Goal: Task Accomplishment & Management: Manage account settings

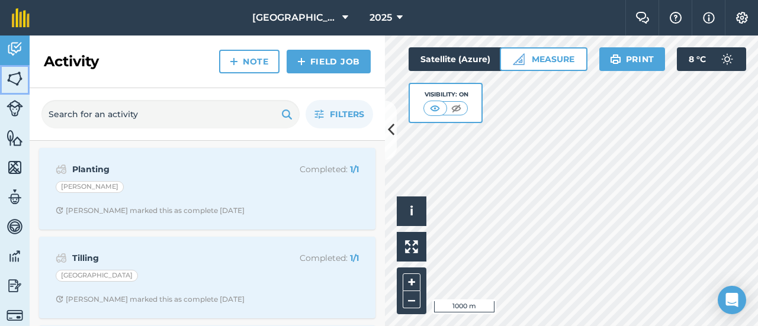
click at [13, 78] on img at bounding box center [15, 79] width 17 height 18
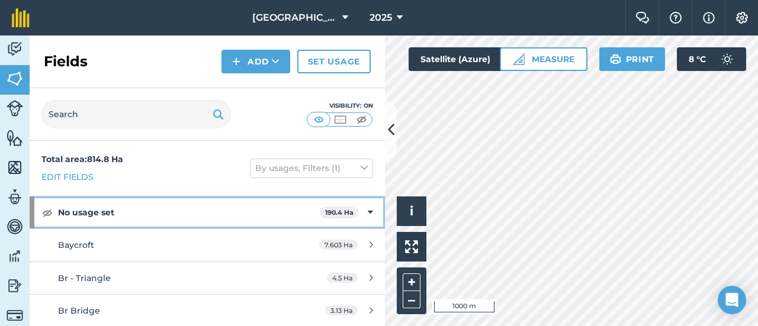
click at [368, 212] on icon at bounding box center [370, 212] width 5 height 13
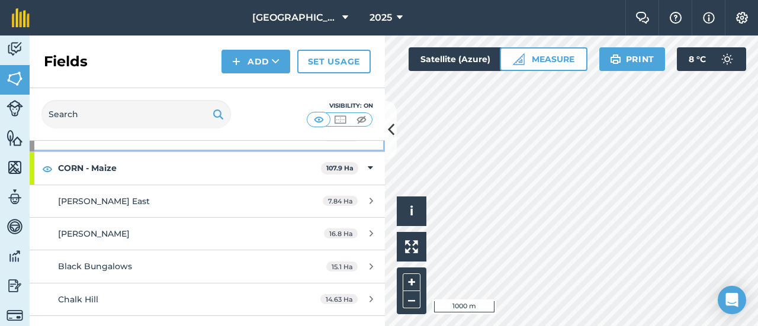
scroll to position [59, 0]
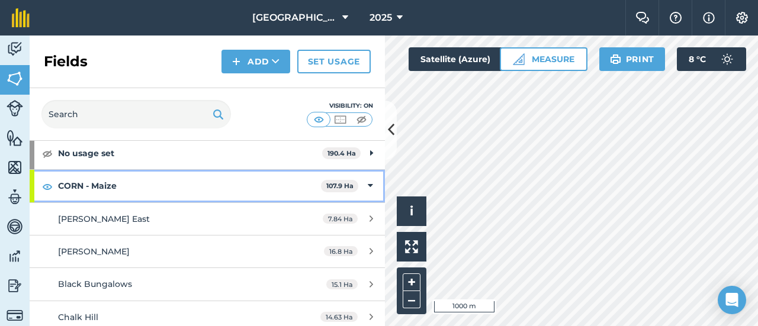
click at [368, 185] on icon at bounding box center [370, 185] width 5 height 13
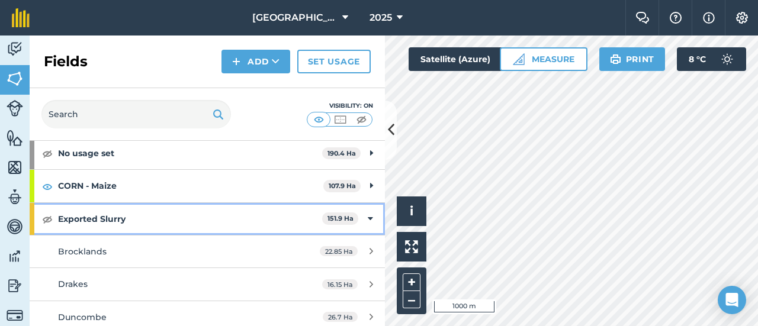
click at [368, 217] on icon at bounding box center [370, 219] width 5 height 13
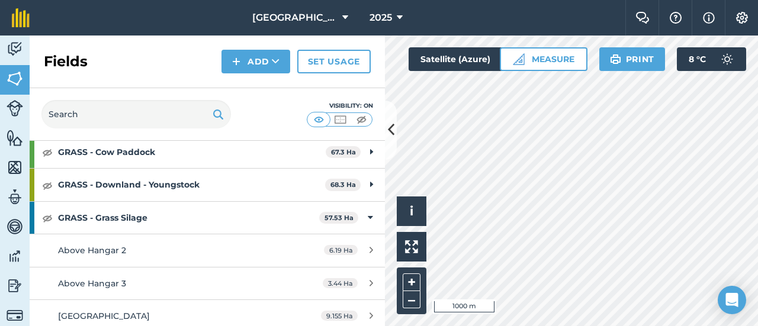
scroll to position [178, 0]
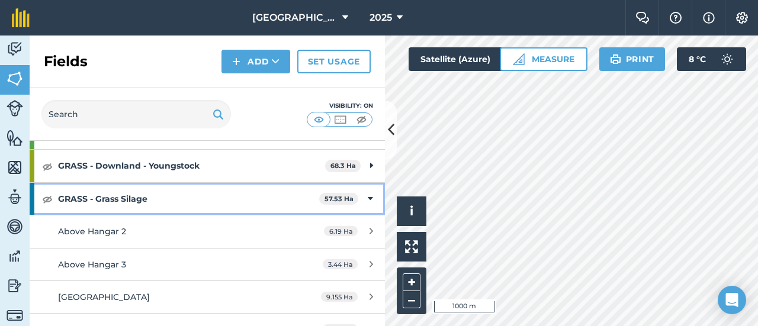
click at [368, 195] on icon at bounding box center [370, 198] width 5 height 13
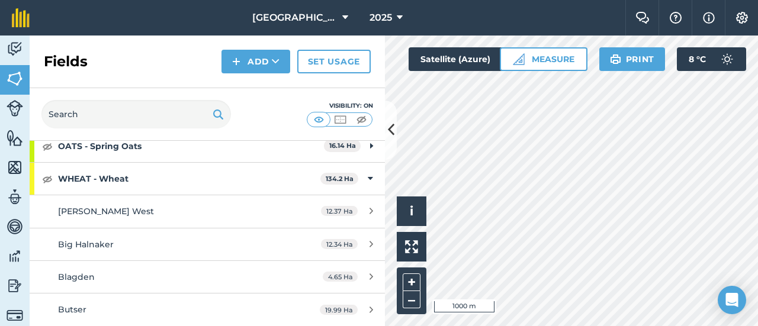
scroll to position [355, 0]
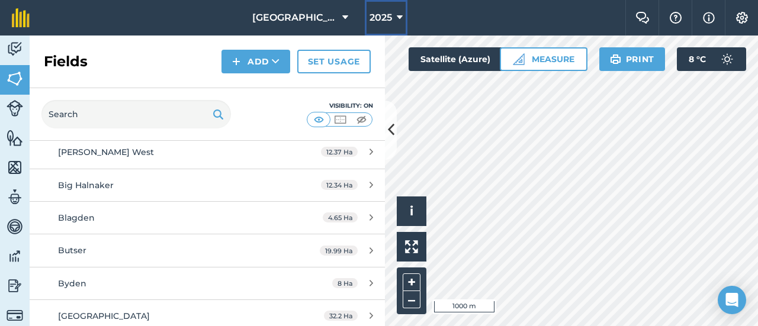
click at [400, 18] on icon at bounding box center [400, 18] width 6 height 14
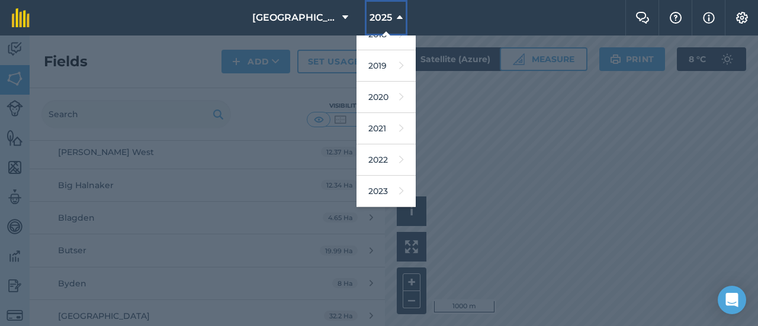
scroll to position [171, 0]
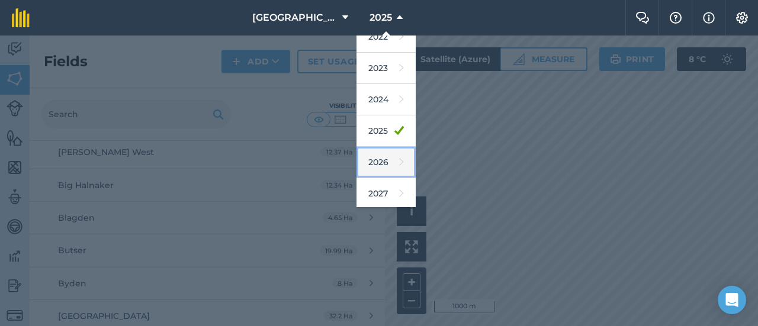
click at [373, 157] on link "2026" at bounding box center [385, 162] width 59 height 31
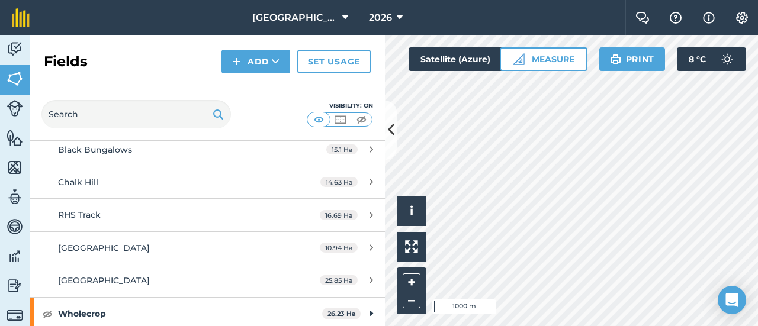
scroll to position [391, 0]
click at [359, 304] on div "Wholecrop 26.23 Ha" at bounding box center [207, 314] width 355 height 32
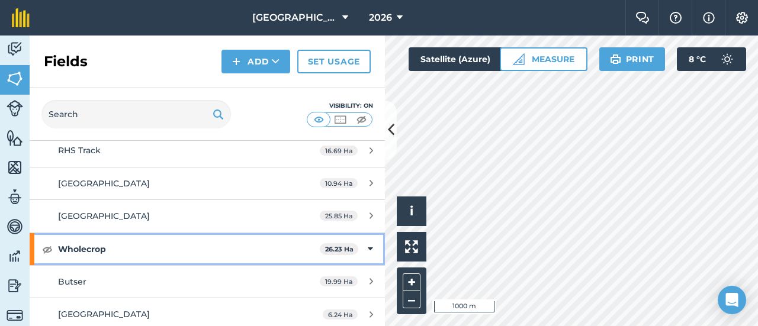
scroll to position [456, 0]
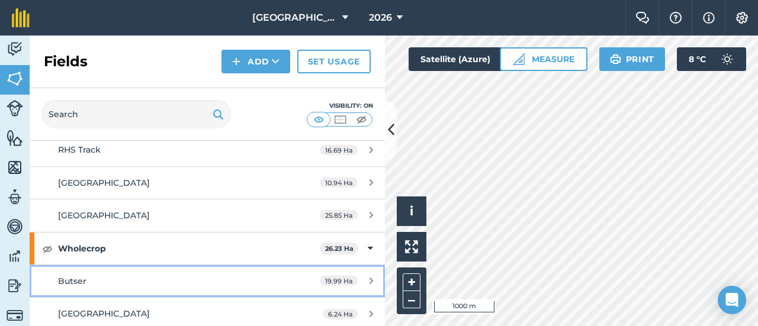
click at [220, 279] on div "Butser" at bounding box center [169, 281] width 223 height 13
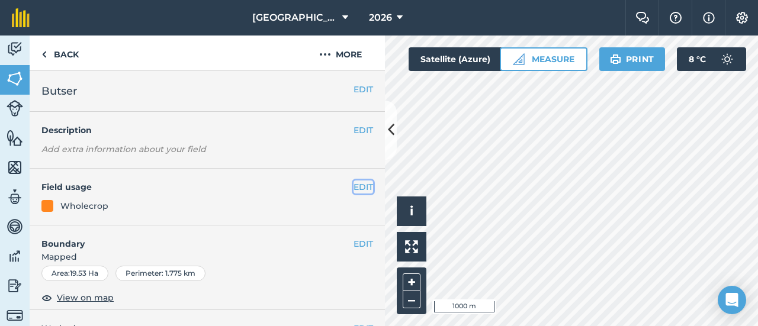
click at [353, 183] on button "EDIT" at bounding box center [363, 187] width 20 height 13
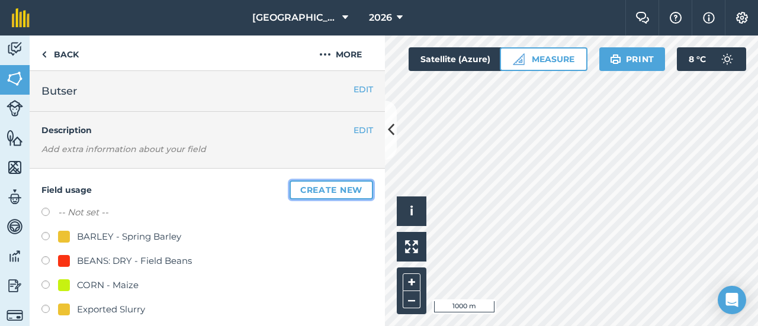
click at [322, 188] on button "Create new" at bounding box center [330, 190] width 83 height 19
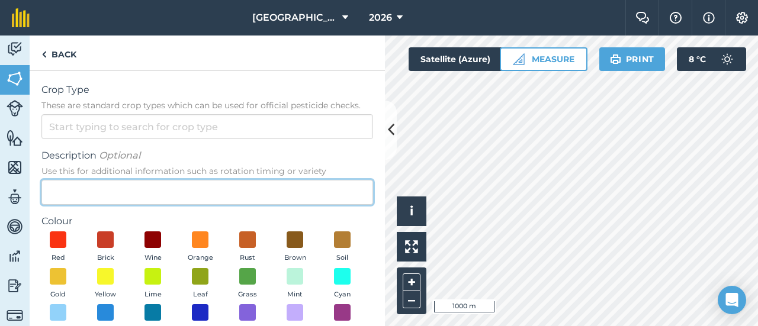
click at [221, 191] on input "Description Optional Use this for additional information such as rotation timin…" at bounding box center [206, 192] width 331 height 25
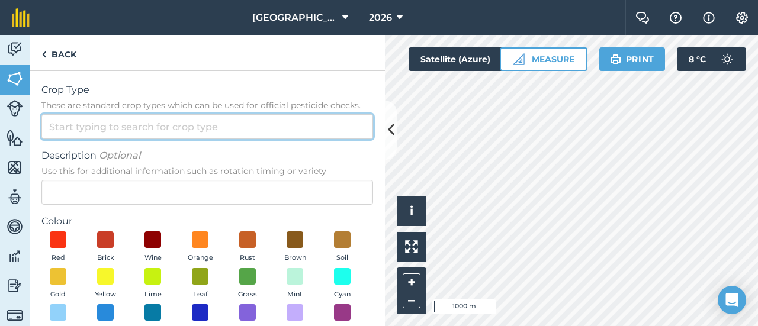
click at [231, 131] on input "Crop Type These are standard crop types which can be used for official pesticid…" at bounding box center [206, 126] width 331 height 25
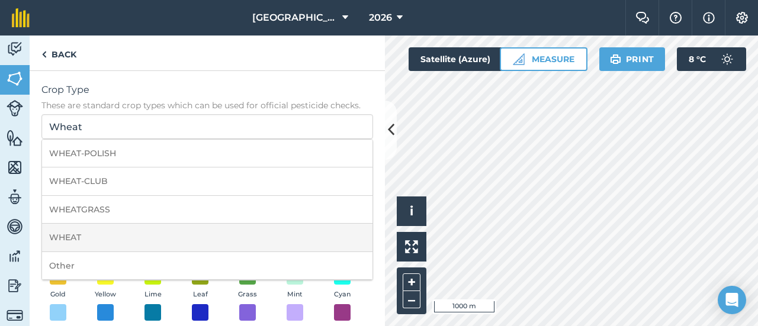
click at [97, 233] on li "WHEAT" at bounding box center [207, 238] width 330 height 28
type input "WHEAT"
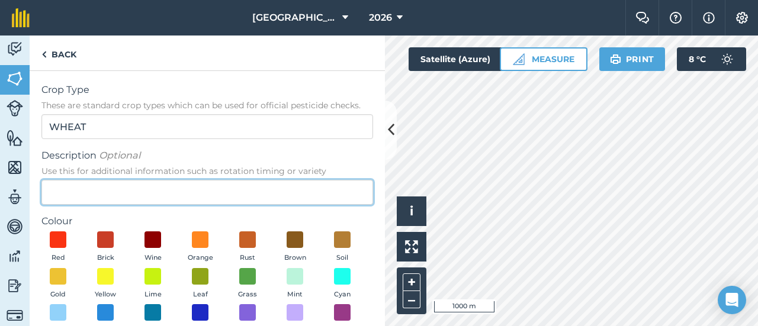
click at [112, 189] on input "Description Optional Use this for additional information such as rotation timin…" at bounding box center [206, 192] width 331 height 25
type input "s"
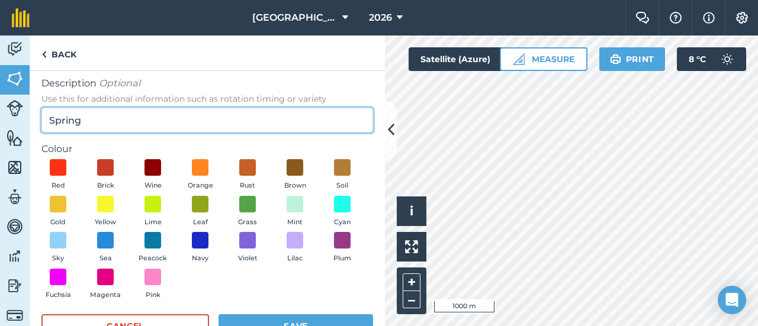
scroll to position [108, 0]
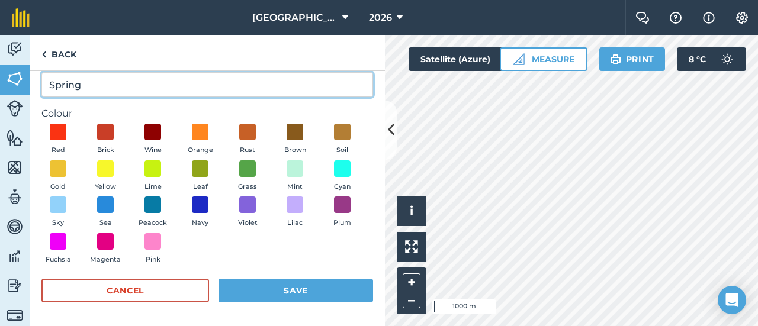
type input "Spring"
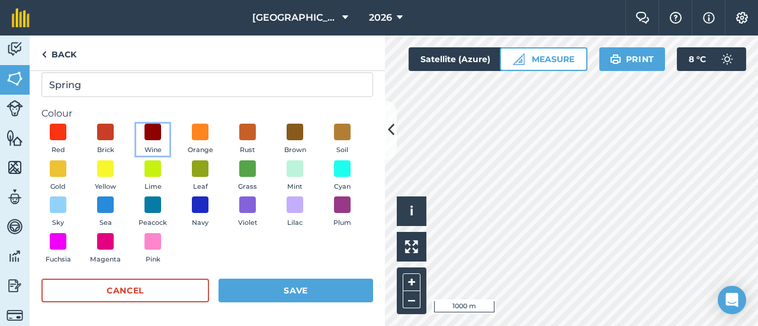
click at [140, 136] on button "Wine" at bounding box center [152, 140] width 33 height 32
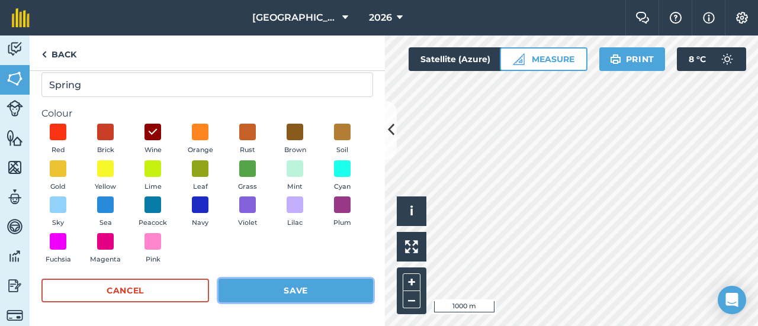
click at [305, 297] on button "Save" at bounding box center [295, 291] width 154 height 24
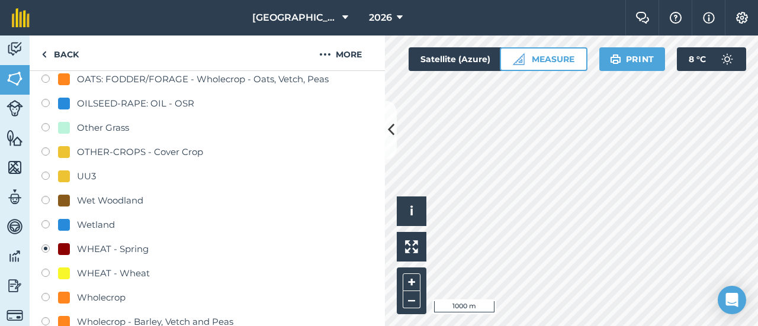
scroll to position [474, 0]
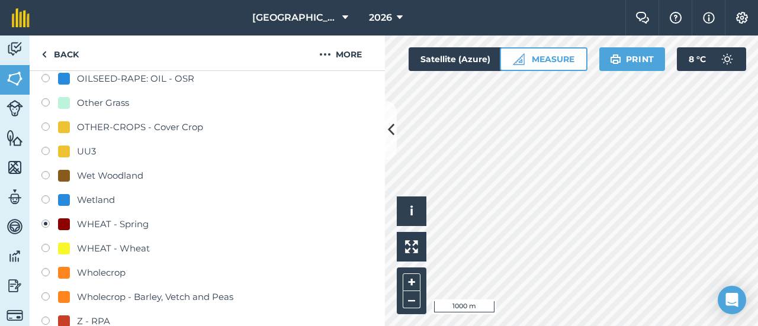
click at [92, 250] on div "WHEAT - Wheat" at bounding box center [113, 249] width 73 height 14
radio input "true"
click at [97, 224] on div "WHEAT - Spring" at bounding box center [113, 224] width 72 height 14
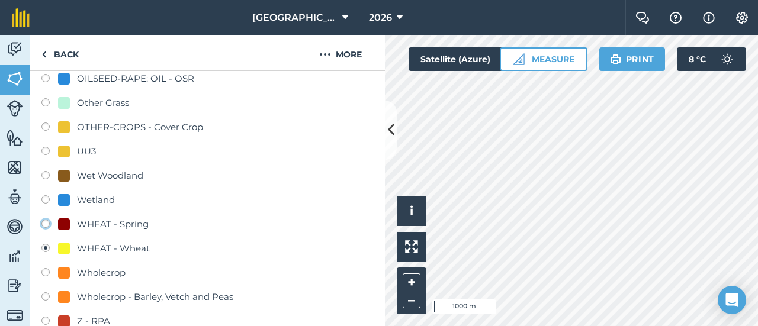
radio input "true"
radio input "false"
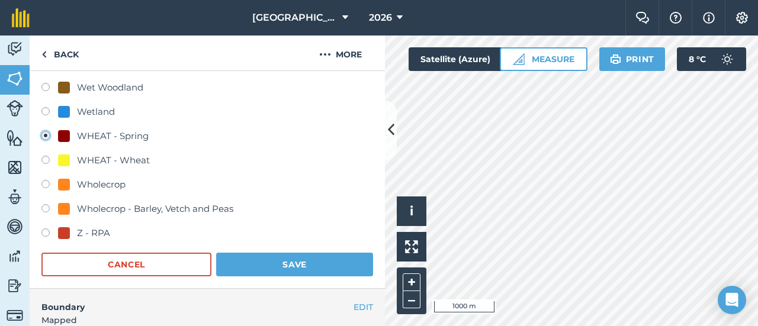
scroll to position [533, 0]
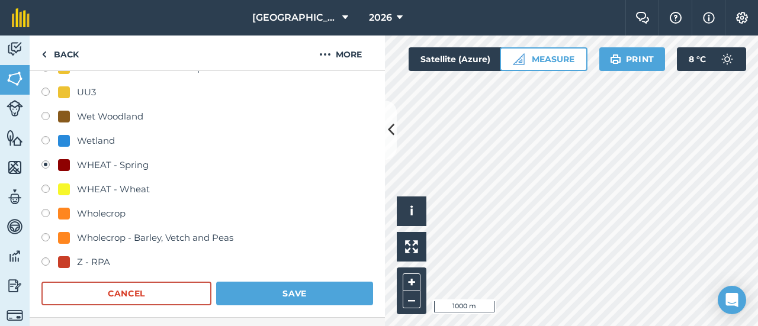
click at [49, 235] on label at bounding box center [49, 239] width 17 height 12
radio input "true"
radio input "false"
click at [278, 295] on button "Save" at bounding box center [294, 294] width 157 height 24
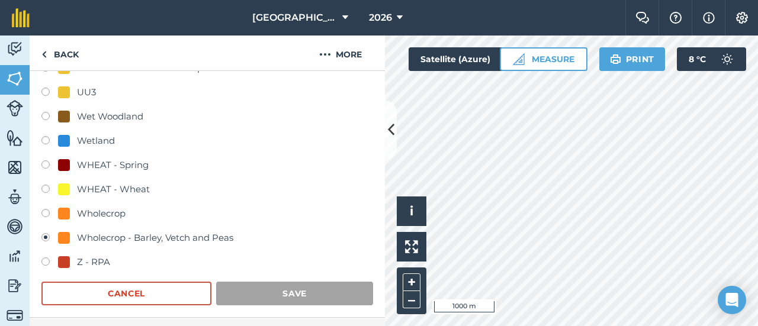
scroll to position [261, 0]
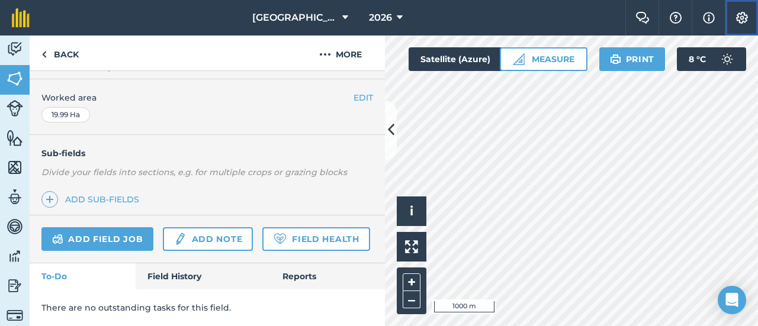
click at [744, 18] on img at bounding box center [742, 18] width 14 height 12
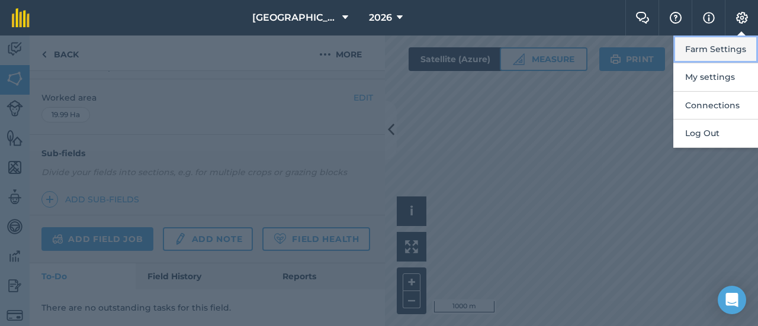
click at [706, 54] on button "Farm Settings" at bounding box center [715, 50] width 85 height 28
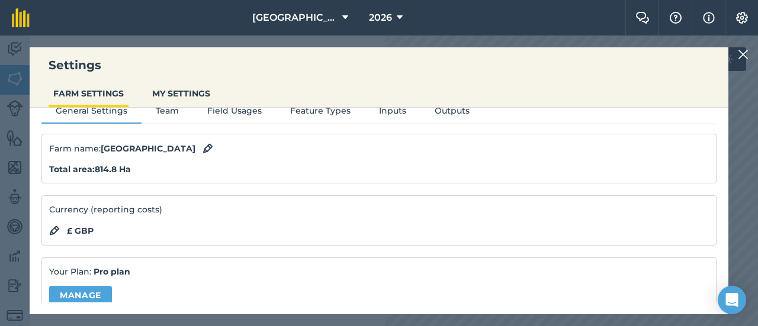
scroll to position [0, 0]
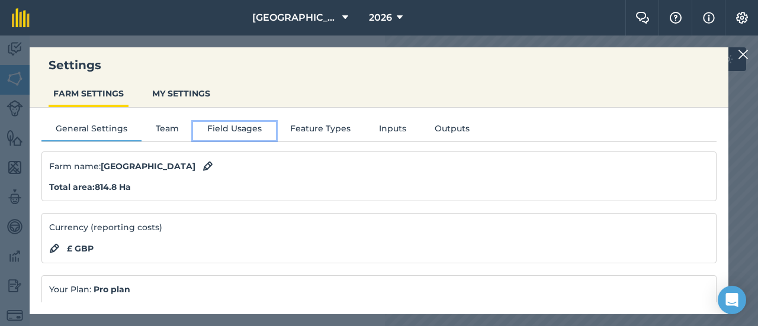
click at [215, 127] on button "Field Usages" at bounding box center [234, 131] width 83 height 18
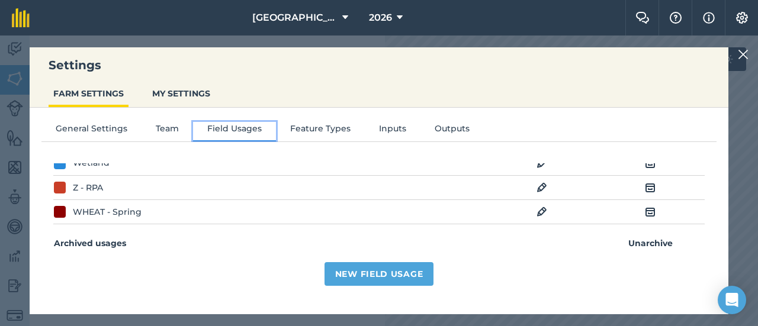
scroll to position [542, 0]
click at [645, 207] on img at bounding box center [650, 210] width 11 height 14
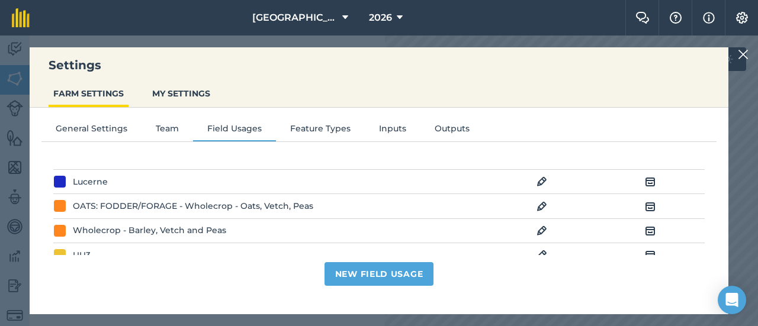
scroll to position [424, 0]
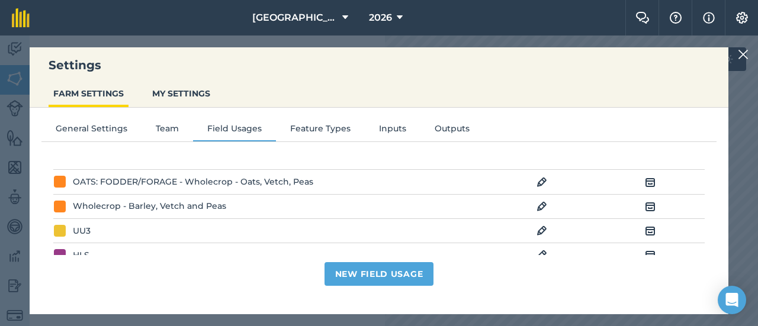
click at [538, 199] on img at bounding box center [541, 206] width 11 height 14
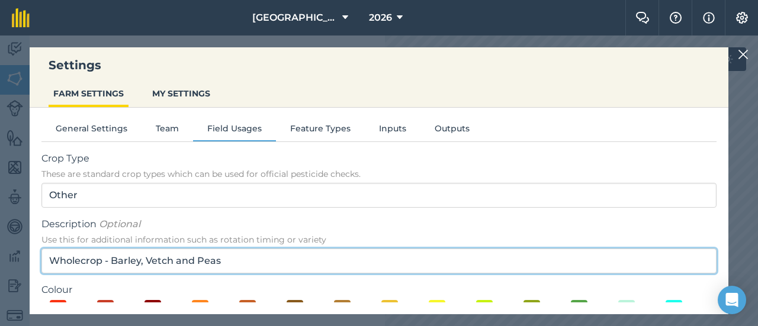
click at [245, 255] on input "Wholecrop - Barley, Vetch and Peas" at bounding box center [378, 261] width 675 height 25
drag, startPoint x: 245, startPoint y: 255, endPoint x: 115, endPoint y: 265, distance: 130.6
click at [115, 265] on input "Wholecrop - Barley, Vetch and Peas" at bounding box center [378, 261] width 675 height 25
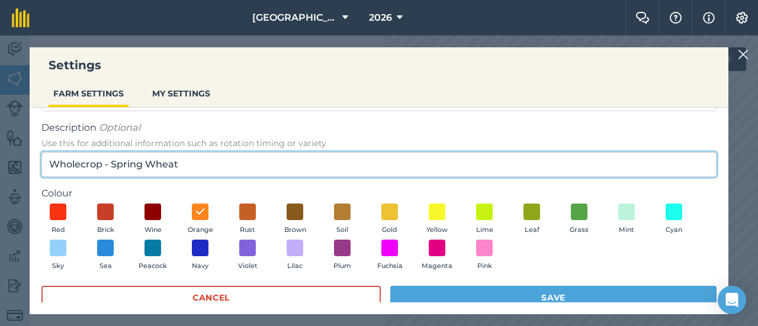
scroll to position [115, 0]
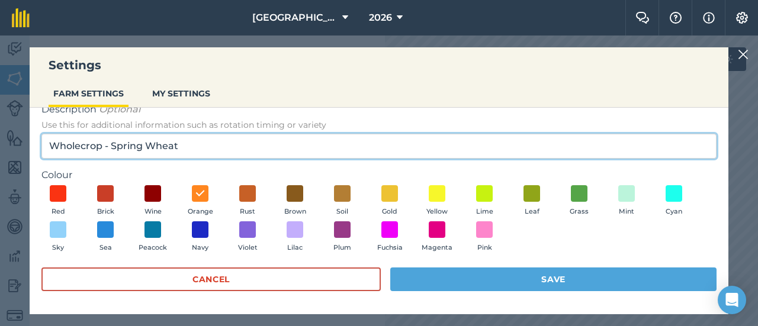
type input "Wholecrop - Spring Wheat"
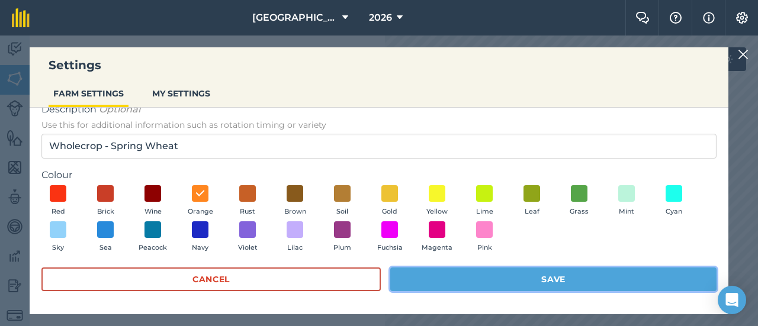
click at [511, 276] on button "Save" at bounding box center [553, 280] width 326 height 24
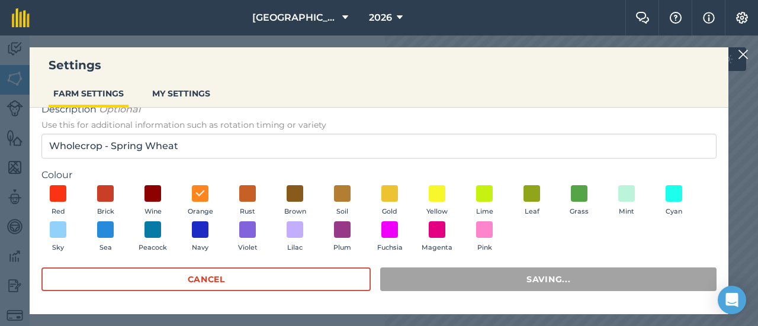
scroll to position [0, 0]
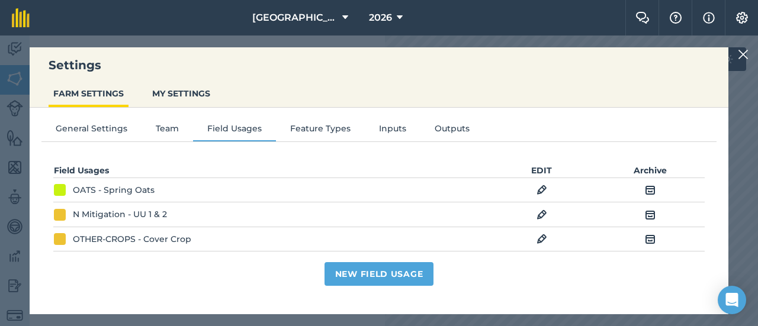
click at [741, 54] on img at bounding box center [743, 54] width 11 height 14
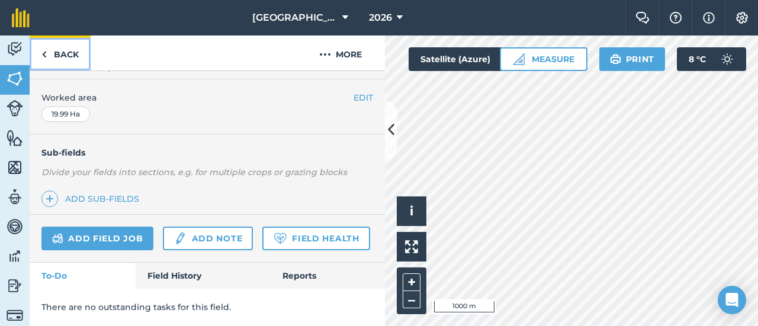
click at [71, 54] on link "Back" at bounding box center [60, 53] width 61 height 35
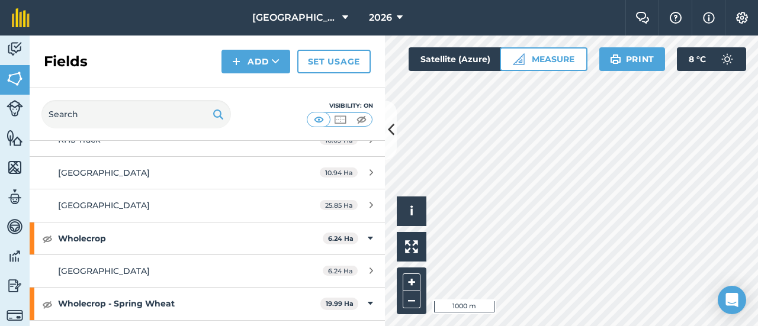
scroll to position [488, 0]
